Goal: Transaction & Acquisition: Purchase product/service

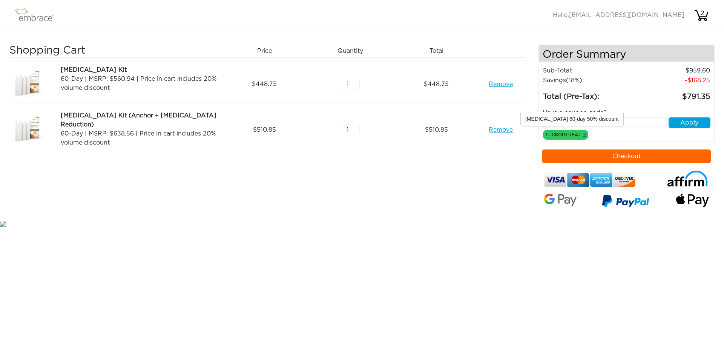
click at [585, 135] on link "x" at bounding box center [584, 134] width 3 height 7
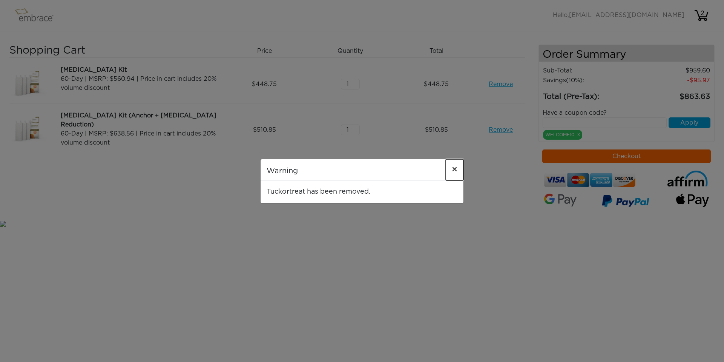
click at [453, 169] on span "×" at bounding box center [455, 169] width 6 height 9
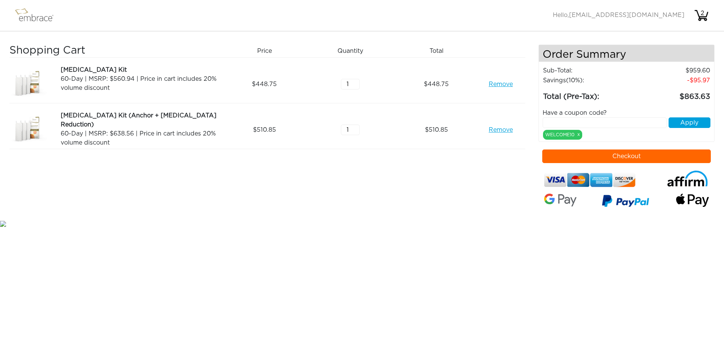
click at [503, 86] on link "Remove" at bounding box center [501, 84] width 24 height 9
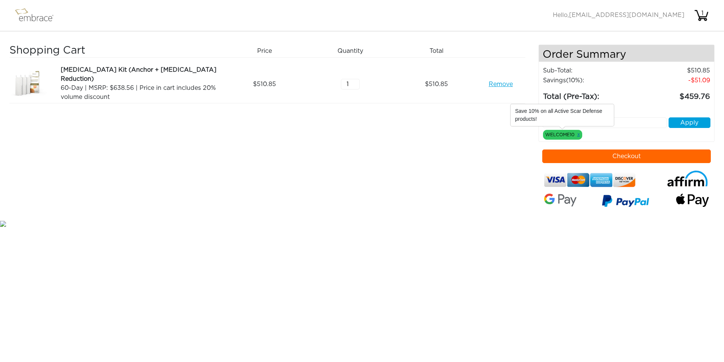
click at [577, 135] on link "x" at bounding box center [578, 134] width 3 height 7
click at [578, 136] on link "x" at bounding box center [578, 134] width 3 height 7
click at [579, 135] on link "x" at bounding box center [578, 134] width 3 height 7
click at [573, 126] on input "text" at bounding box center [605, 122] width 124 height 11
type input "BREAST%)"
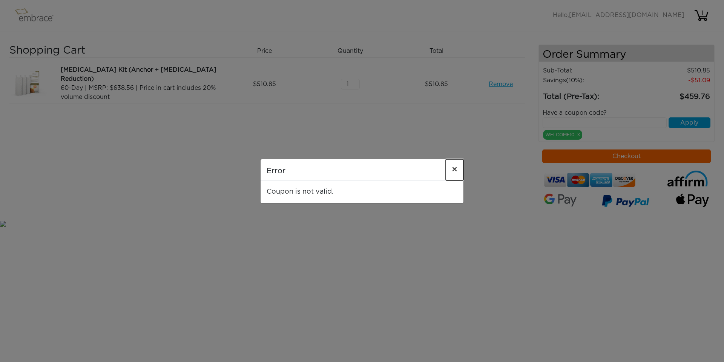
click at [454, 168] on span "×" at bounding box center [455, 169] width 6 height 9
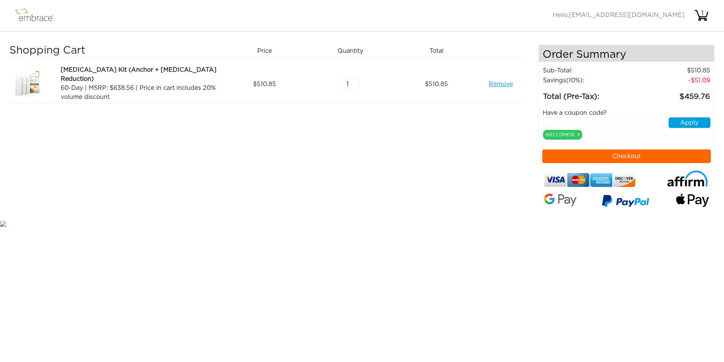
drag, startPoint x: 587, startPoint y: 109, endPoint x: 579, endPoint y: 124, distance: 17.9
click at [586, 113] on div "Have a coupon code?" at bounding box center [627, 112] width 180 height 9
click at [579, 124] on input "text" at bounding box center [605, 122] width 124 height 11
type input "BREAST50"
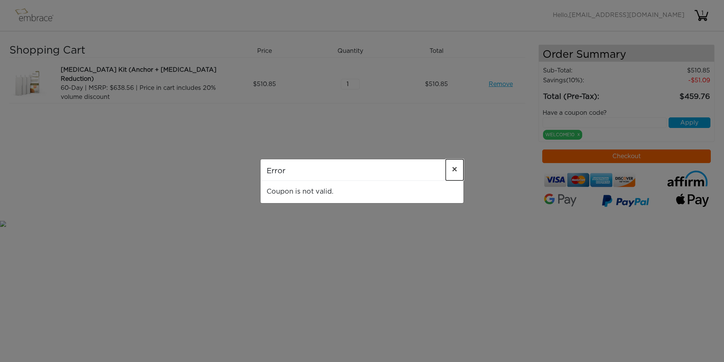
click at [452, 166] on span "×" at bounding box center [455, 169] width 6 height 9
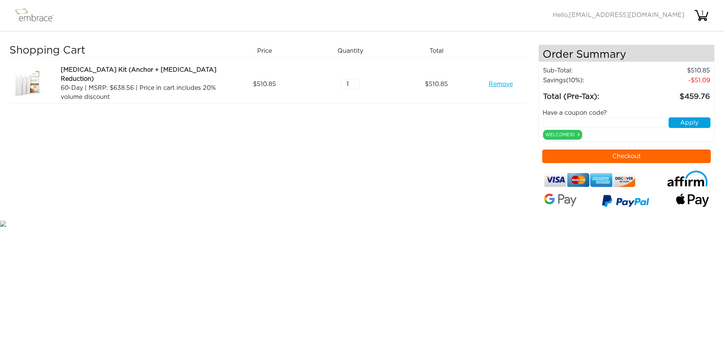
click at [574, 123] on input "text" at bounding box center [605, 122] width 124 height 11
click at [25, 14] on img at bounding box center [37, 15] width 49 height 19
click at [25, 15] on img at bounding box center [37, 15] width 49 height 19
click at [24, 16] on img at bounding box center [37, 15] width 49 height 19
click at [23, 21] on img at bounding box center [37, 15] width 49 height 19
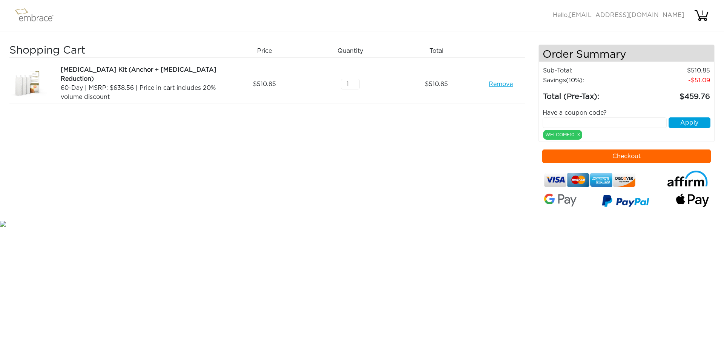
click at [24, 16] on img at bounding box center [37, 15] width 49 height 19
drag, startPoint x: 20, startPoint y: 13, endPoint x: 21, endPoint y: 21, distance: 8.4
click at [20, 14] on img at bounding box center [37, 15] width 49 height 19
